Goal: Information Seeking & Learning: Learn about a topic

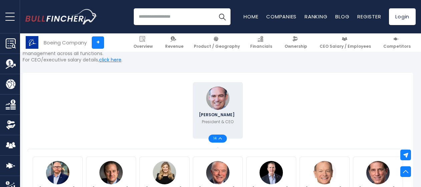
click at [216, 137] on span "14" at bounding box center [216, 138] width 5 height 3
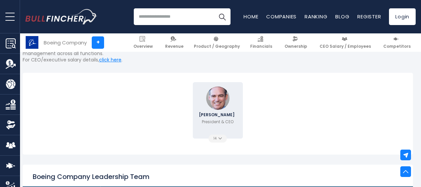
click at [217, 138] on span "14" at bounding box center [216, 138] width 5 height 3
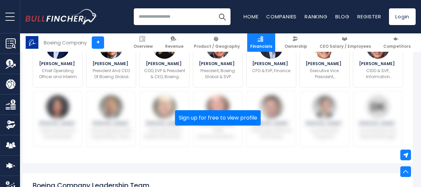
scroll to position [269, 3]
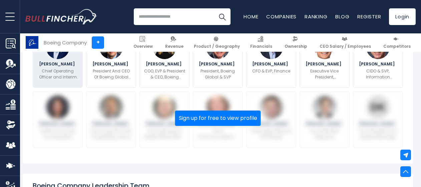
click at [58, 69] on p "Chief Operating Officer and Interim President and CEO Boeing Defense, Space & S…" at bounding box center [57, 74] width 41 height 12
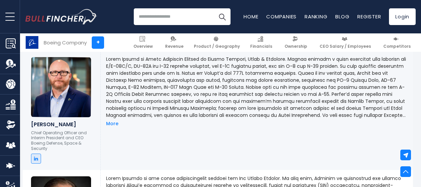
scroll to position [532, 3]
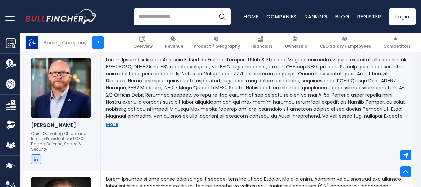
click at [110, 124] on link "More" at bounding box center [112, 124] width 12 height 6
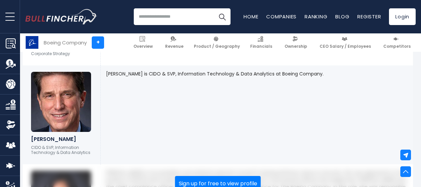
scroll to position [1178, 3]
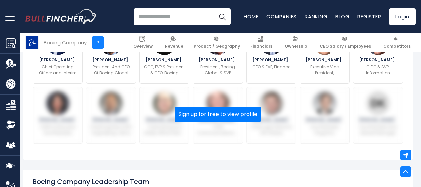
scroll to position [269, 3]
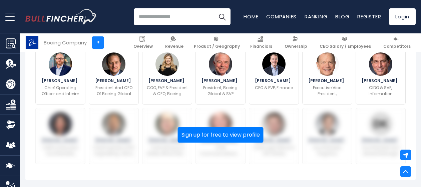
scroll to position [203, 0]
